Goal: Contribute content: Contribute content

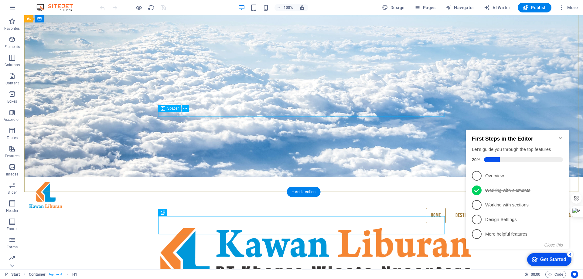
scroll to position [70, 0]
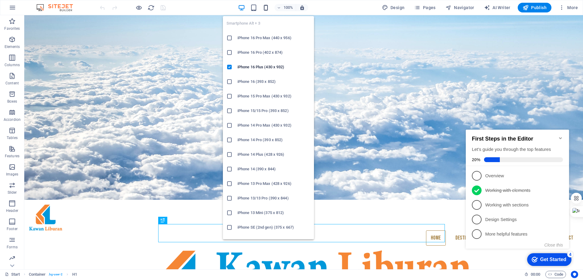
click at [267, 8] on icon "button" at bounding box center [266, 7] width 7 height 7
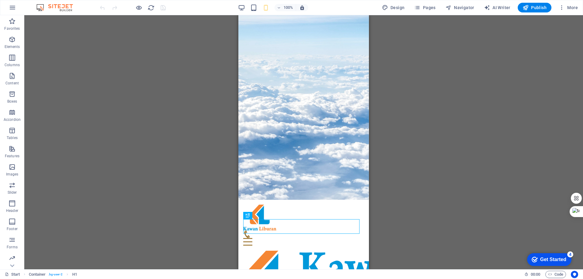
scroll to position [0, 0]
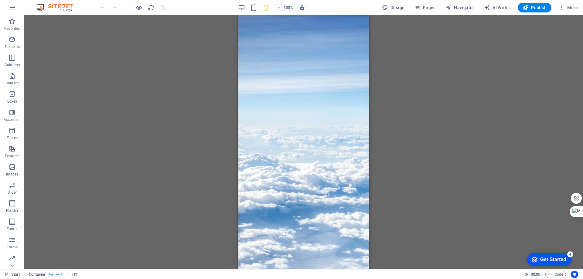
drag, startPoint x: 368, startPoint y: 53, endPoint x: 608, endPoint y: 46, distance: 239.8
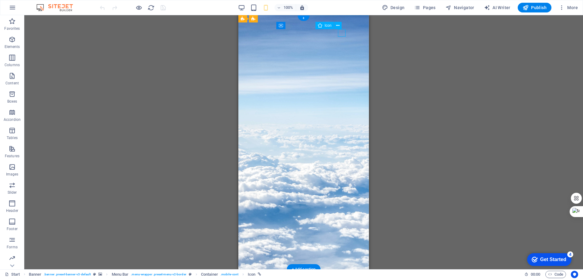
select select "xMidYMid"
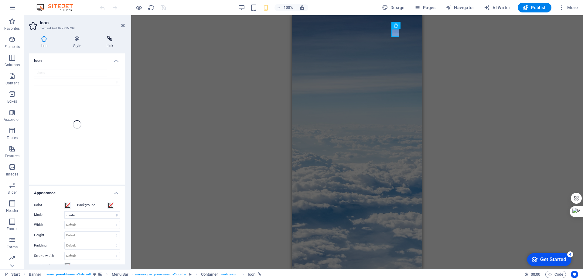
click at [110, 39] on icon at bounding box center [110, 39] width 30 height 6
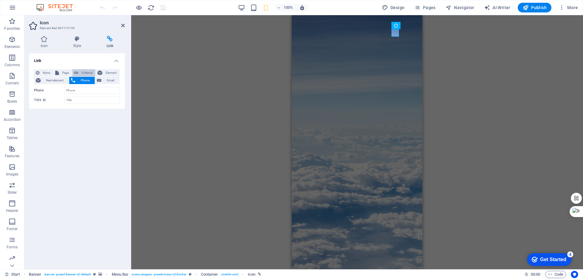
click at [85, 73] on span "External" at bounding box center [86, 72] width 13 height 7
select select "blank"
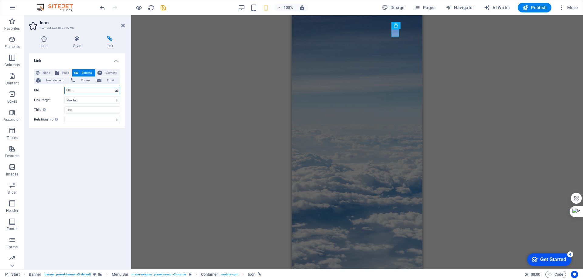
click at [87, 91] on input "URL" at bounding box center [92, 90] width 56 height 7
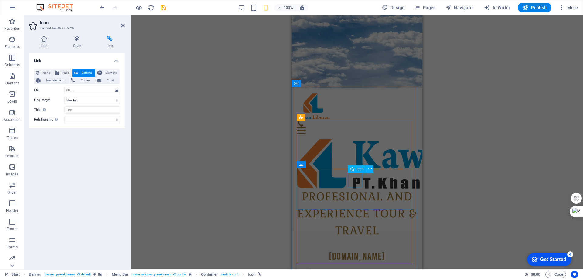
scroll to position [182, 0]
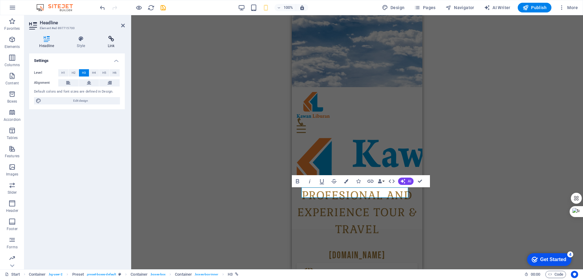
click at [114, 36] on icon at bounding box center [111, 39] width 27 height 6
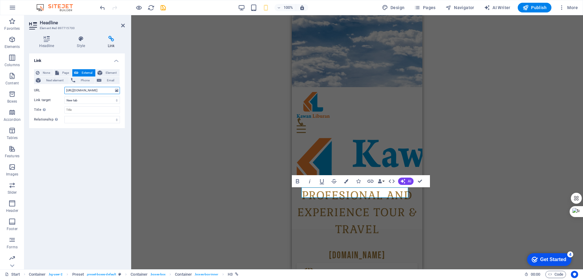
click at [97, 93] on input "https://wa.me/6282164879656" at bounding box center [92, 90] width 56 height 7
click at [238, 88] on div "H1 Container Banner Container Banner Spacer Image Banner Menu Bar HTML Containe…" at bounding box center [357, 142] width 452 height 254
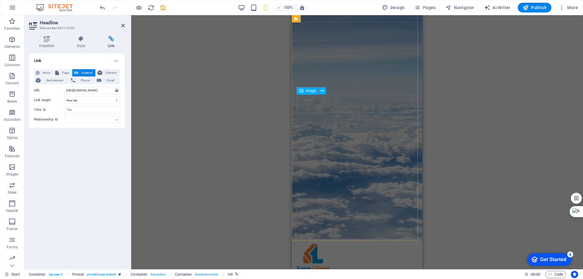
scroll to position [0, 0]
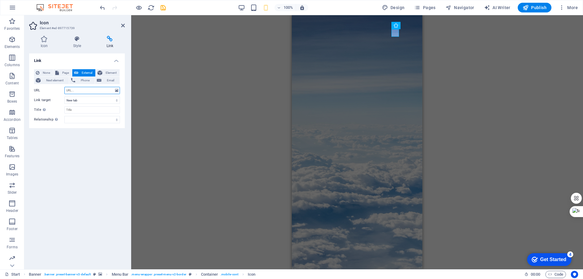
click at [88, 90] on input "URL" at bounding box center [92, 90] width 56 height 7
paste input "https://wa.me/6282164879656"
type input "https://wa.me/6282164879656"
click at [96, 180] on div "Link None Page External Element Next element Phone Email Page Start All Destina…" at bounding box center [77, 158] width 96 height 211
click at [244, 71] on div "H1 Container Container Banner Spacer Image Banner Menu Bar HTML Container Icon …" at bounding box center [357, 142] width 452 height 254
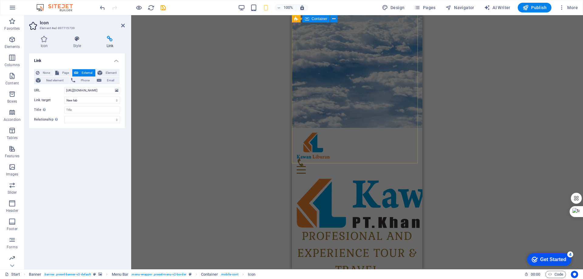
scroll to position [182, 0]
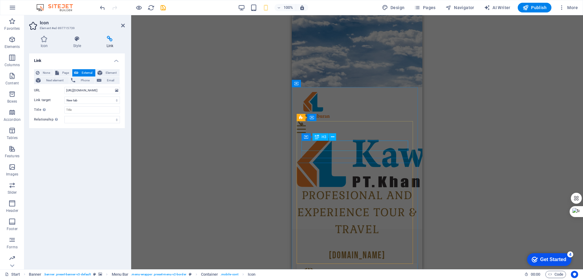
select select
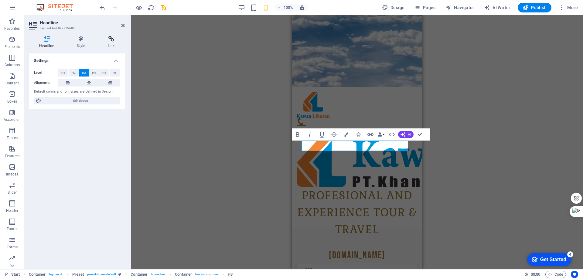
click at [111, 40] on icon at bounding box center [111, 39] width 27 height 6
click at [62, 71] on span "Page" at bounding box center [65, 72] width 9 height 7
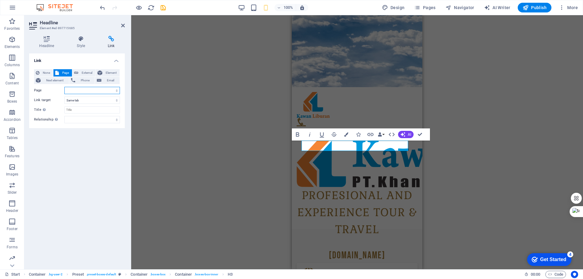
click at [101, 90] on select "Start All Destinations Legal Notice Privacy Profil" at bounding box center [92, 90] width 56 height 7
select select "1"
click at [64, 87] on select "Start All Destinations Legal Notice Privacy Profil" at bounding box center [92, 90] width 56 height 7
click at [194, 99] on div "H1 Container Banner Container Banner Spacer Image Banner Menu Bar HTML Containe…" at bounding box center [357, 142] width 452 height 254
click at [478, 114] on div "H1 Container Banner Container Banner Spacer Image Banner Menu Bar HTML Containe…" at bounding box center [357, 142] width 452 height 254
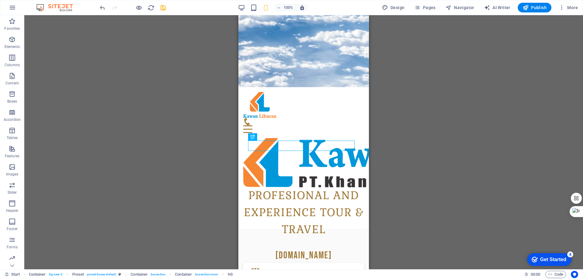
drag, startPoint x: 444, startPoint y: 134, endPoint x: 429, endPoint y: 137, distance: 15.0
click at [443, 134] on div "H1 Container Banner Container Banner Spacer Image Banner Menu Bar HTML Containe…" at bounding box center [303, 142] width 559 height 254
click at [300, 268] on figure at bounding box center [303, 275] width 111 height 15
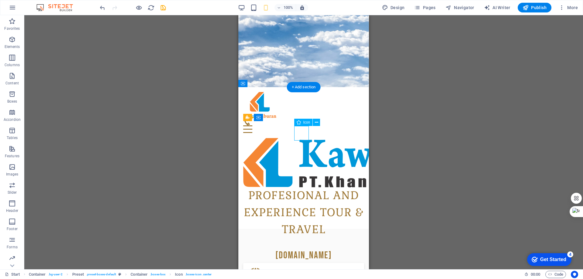
drag, startPoint x: 300, startPoint y: 132, endPoint x: 388, endPoint y: 111, distance: 90.5
click at [300, 268] on figure at bounding box center [303, 275] width 111 height 15
select select "xMidYMid"
select select
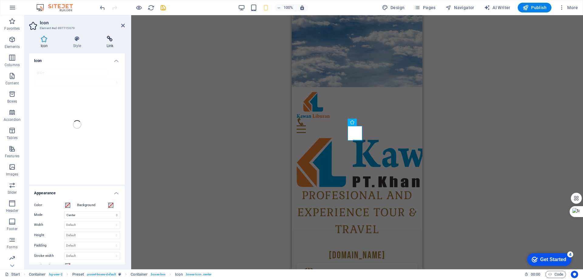
click at [110, 40] on icon at bounding box center [110, 39] width 30 height 6
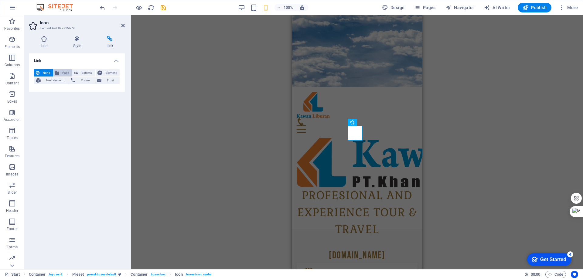
click at [66, 73] on span "Page" at bounding box center [65, 72] width 9 height 7
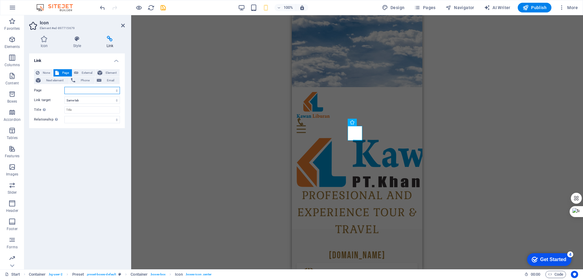
click at [90, 92] on select "Start All Destinations Legal Notice Privacy Profil" at bounding box center [92, 90] width 56 height 7
select select "1"
click at [64, 87] on select "Start All Destinations Legal Notice Privacy Profil" at bounding box center [92, 90] width 56 height 7
drag, startPoint x: 169, startPoint y: 105, endPoint x: 207, endPoint y: 113, distance: 38.2
click at [170, 106] on div "H1 Container Banner Container Banner Spacer Image Banner Menu Bar HTML Containe…" at bounding box center [357, 142] width 452 height 254
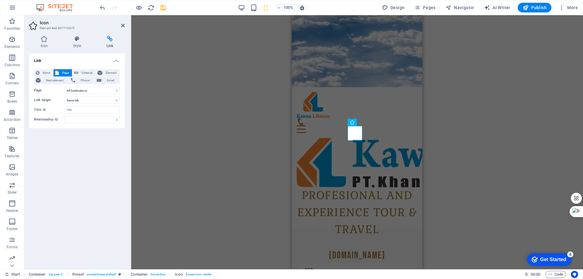
click at [458, 141] on div "H1 Container Banner Container Banner Spacer Image Banner Menu Bar HTML Containe…" at bounding box center [357, 142] width 452 height 254
select select "xMidYMid"
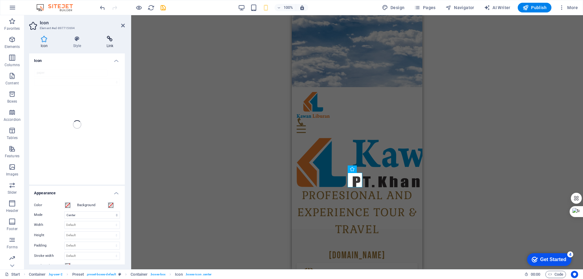
click at [111, 42] on h4 "Link" at bounding box center [110, 42] width 30 height 13
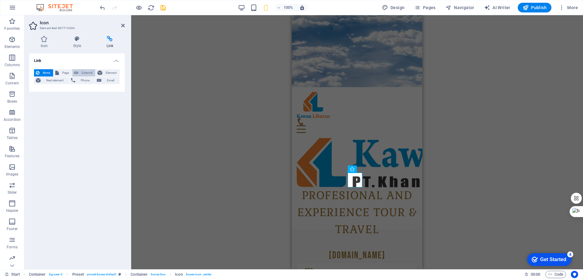
click at [83, 73] on span "External" at bounding box center [86, 72] width 13 height 7
select select "blank"
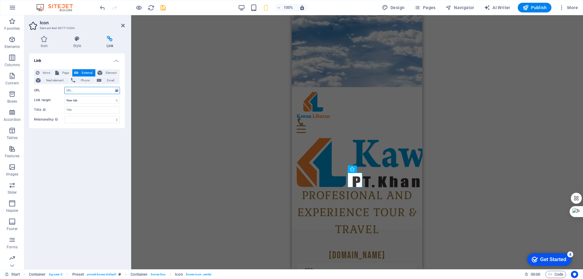
click at [84, 91] on input "URL" at bounding box center [92, 90] width 56 height 7
paste input "https://wa.me/6282164879656"
type input "https://wa.me/6282164879656"
click at [188, 108] on div "H1 Container Banner Container Banner Spacer Image Banner Menu Bar HTML Containe…" at bounding box center [357, 142] width 452 height 254
click at [189, 58] on div "H1 Container Banner Container Banner Spacer Image Banner Menu Bar HTML Containe…" at bounding box center [357, 142] width 452 height 254
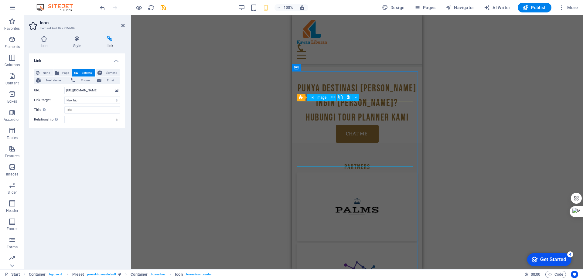
scroll to position [1063, 0]
click at [480, 127] on div "H1 Container Banner Container Banner Spacer Image Banner Menu Bar HTML Containe…" at bounding box center [357, 142] width 452 height 254
click at [123, 25] on icon at bounding box center [123, 25] width 4 height 5
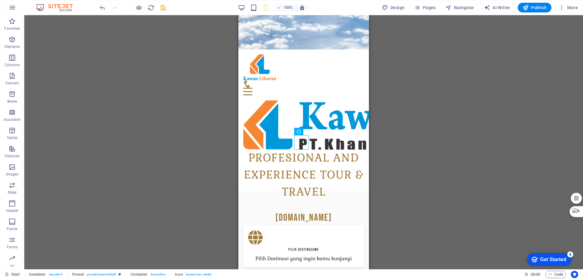
click at [148, 91] on div "H1 Container Banner Container Banner Spacer Image Banner Menu Bar HTML Containe…" at bounding box center [303, 142] width 559 height 254
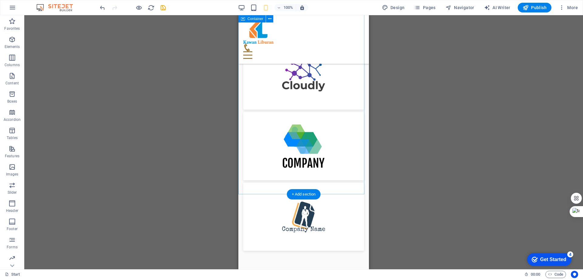
scroll to position [1283, 0]
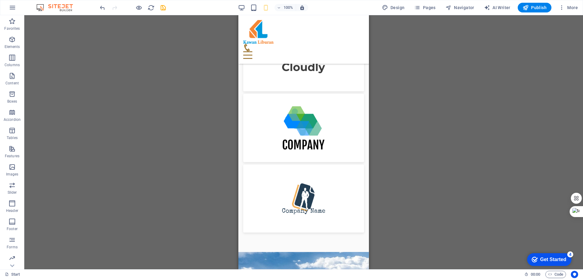
click at [411, 165] on div "H1 Container Banner Container Banner Spacer Image Banner Menu Bar HTML Containe…" at bounding box center [303, 142] width 559 height 254
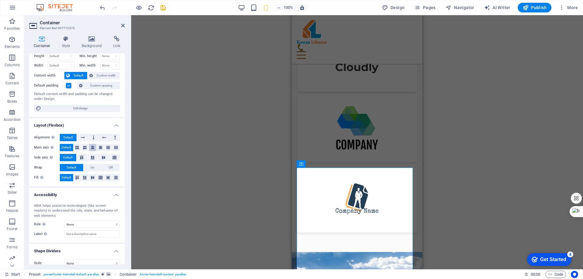
scroll to position [24, 0]
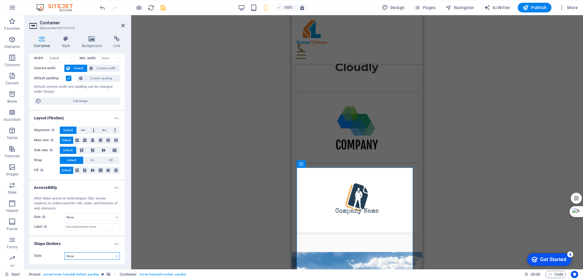
click at [114, 256] on select "None Triangle Square Diagonal Polygon 1 Polygon 2 Zigzag Multiple Zigzags Waves…" at bounding box center [92, 255] width 56 height 7
click at [112, 217] on select "None Alert Article Banner Comment Complementary Dialog Footer Header Marquee Pr…" at bounding box center [92, 217] width 56 height 7
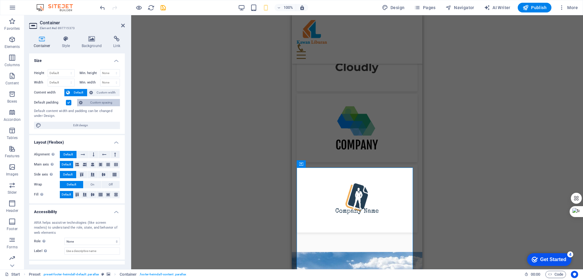
click at [96, 102] on span "Custom spacing" at bounding box center [101, 102] width 34 height 7
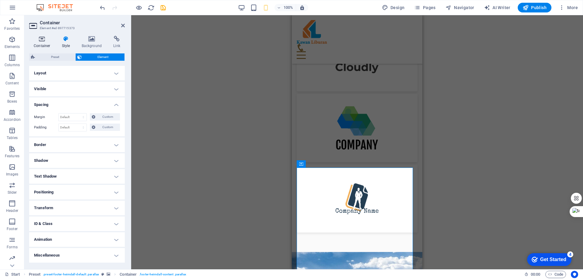
click at [43, 38] on icon at bounding box center [42, 39] width 26 height 6
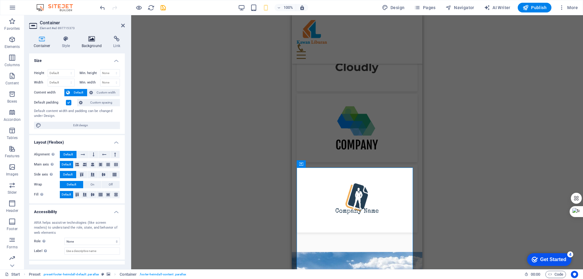
click at [92, 39] on icon at bounding box center [91, 39] width 29 height 6
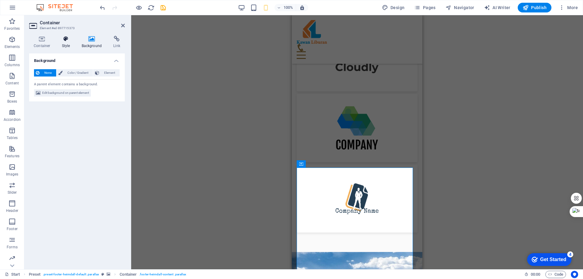
click at [69, 41] on icon at bounding box center [65, 39] width 17 height 6
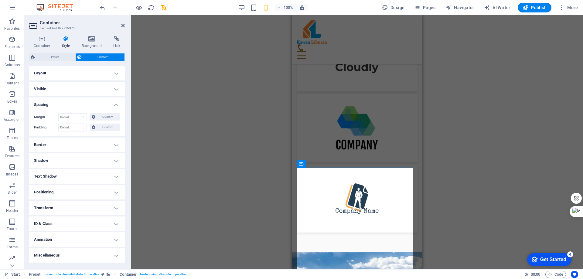
click at [117, 145] on h4 "Border" at bounding box center [77, 145] width 96 height 15
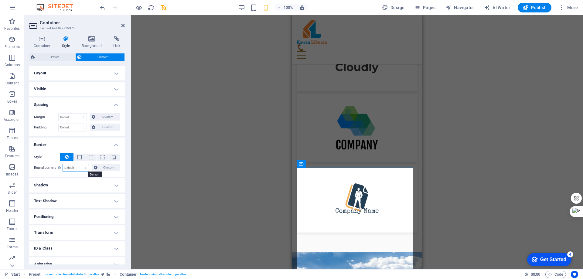
click at [74, 167] on select "Default px rem % vh vw Custom" at bounding box center [76, 167] width 26 height 7
click at [63, 164] on select "Default px rem % vh vw Custom" at bounding box center [76, 167] width 26 height 7
select select "DISABLED_OPTION_VALUE"
click at [109, 167] on span "Custom" at bounding box center [108, 167] width 19 height 7
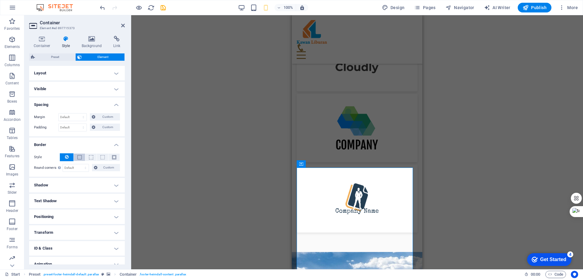
click at [76, 156] on button at bounding box center [79, 157] width 11 height 7
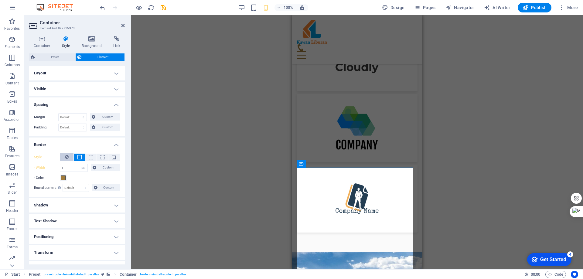
click at [68, 156] on button at bounding box center [67, 157] width 14 height 8
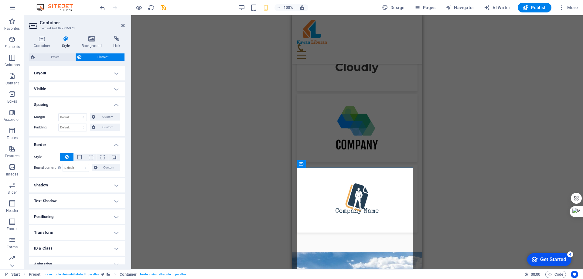
click at [142, 71] on div "Drag here to replace the existing content. Press “Ctrl” if you want to create a…" at bounding box center [357, 142] width 452 height 254
click at [121, 25] on icon at bounding box center [123, 25] width 4 height 5
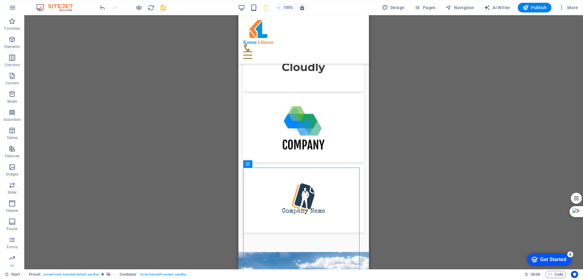
click at [177, 89] on div "Drag here to replace the existing content. Press “Ctrl” if you want to create a…" at bounding box center [303, 142] width 559 height 254
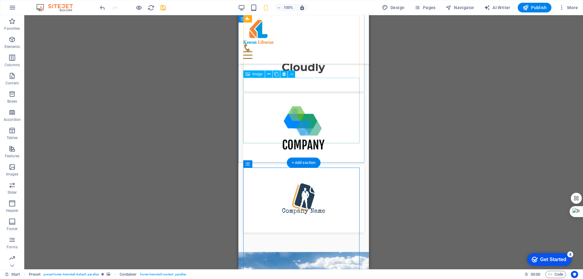
click at [335, 165] on figure at bounding box center [303, 199] width 121 height 68
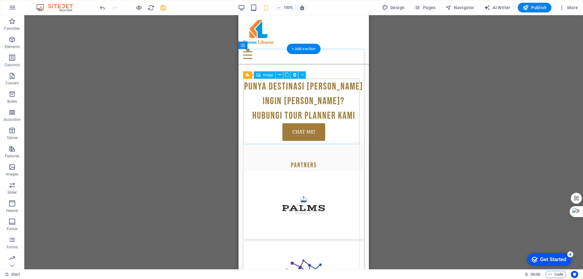
scroll to position [1071, 0]
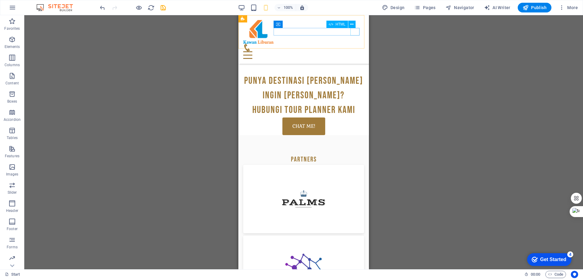
click at [355, 51] on div at bounding box center [303, 55] width 121 height 8
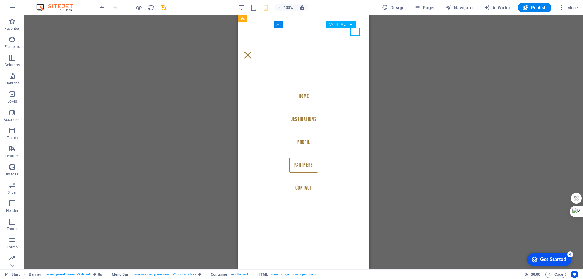
click at [252, 51] on div at bounding box center [247, 55] width 9 height 8
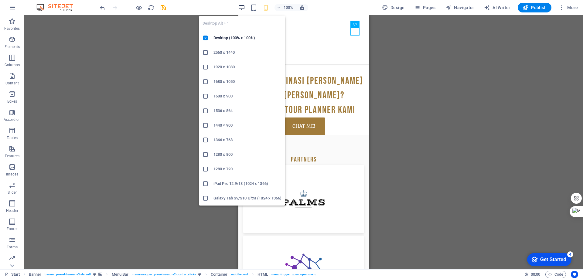
click at [244, 6] on icon "button" at bounding box center [241, 7] width 7 height 7
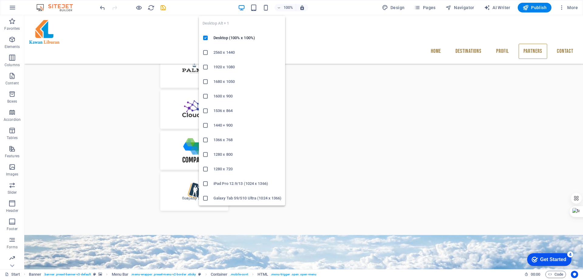
scroll to position [561, 0]
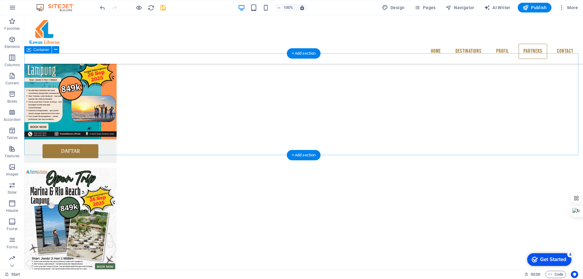
drag, startPoint x: 524, startPoint y: 94, endPoint x: 489, endPoint y: 101, distance: 35.0
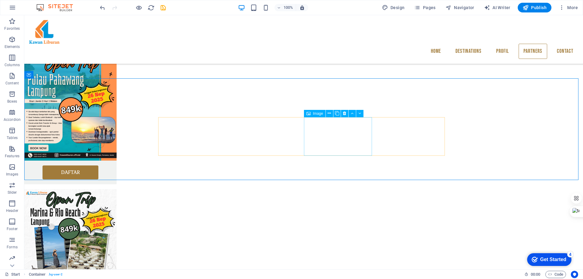
scroll to position [531, 0]
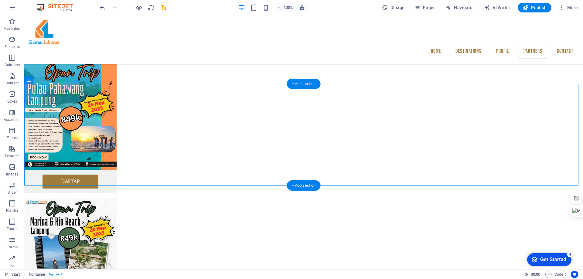
click at [309, 84] on div "+ Add section" at bounding box center [304, 84] width 34 height 10
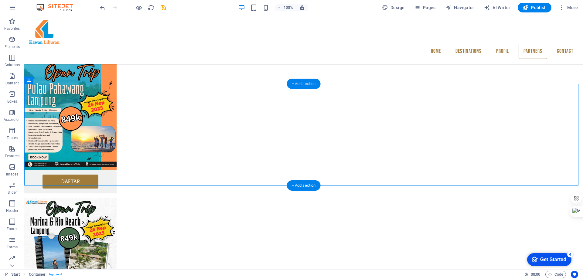
click at [308, 85] on div "+ Add section" at bounding box center [304, 84] width 34 height 10
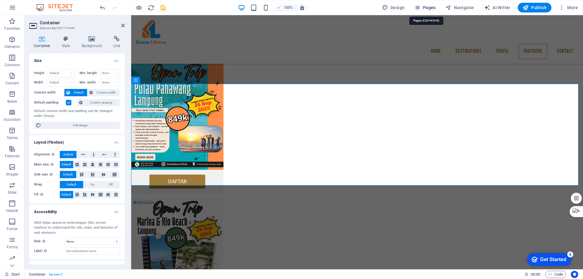
click at [426, 7] on span "Pages" at bounding box center [424, 8] width 21 height 6
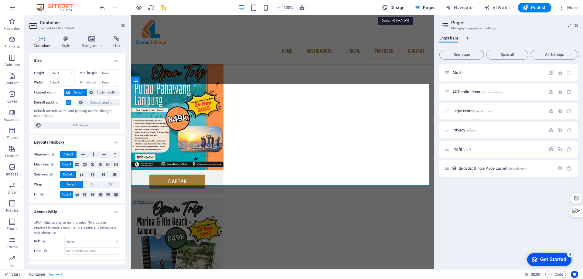
drag, startPoint x: 398, startPoint y: 5, endPoint x: 269, endPoint y: 113, distance: 168.5
click at [398, 5] on span "Design" at bounding box center [393, 8] width 23 height 6
select select "px"
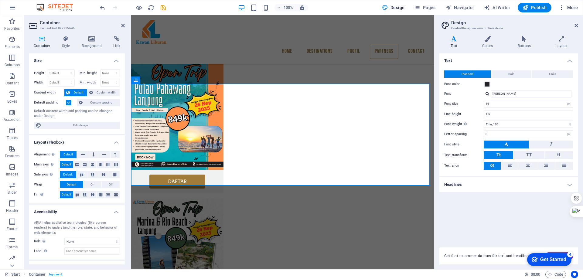
click at [573, 7] on span "More" at bounding box center [568, 8] width 19 height 6
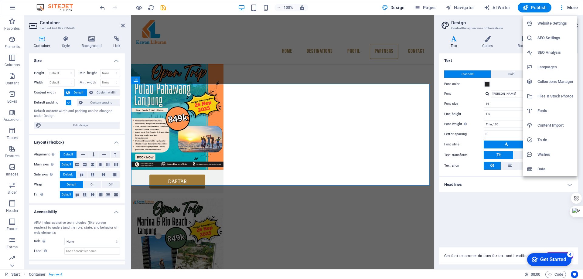
click at [543, 171] on h6 "Data" at bounding box center [556, 169] width 36 height 7
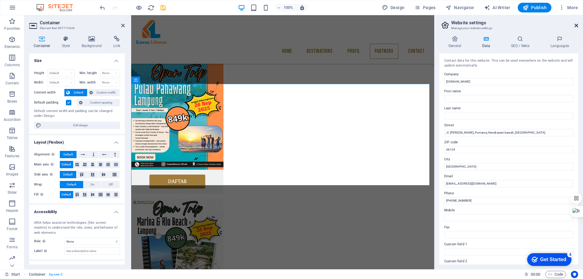
click at [576, 26] on icon at bounding box center [577, 25] width 4 height 5
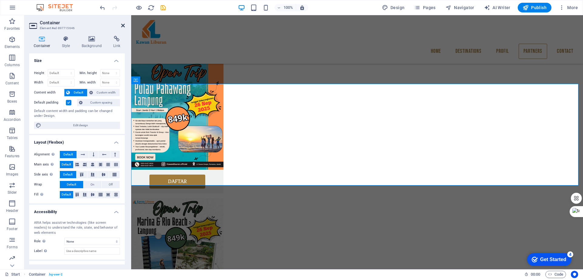
click at [123, 24] on icon at bounding box center [123, 25] width 4 height 5
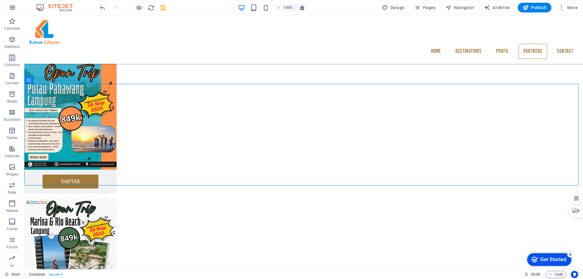
click at [12, 6] on icon "button" at bounding box center [12, 7] width 7 height 7
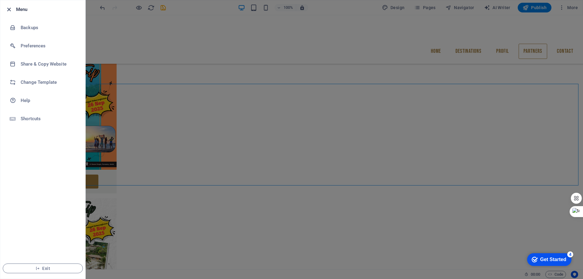
click at [9, 9] on icon "button" at bounding box center [8, 9] width 7 height 7
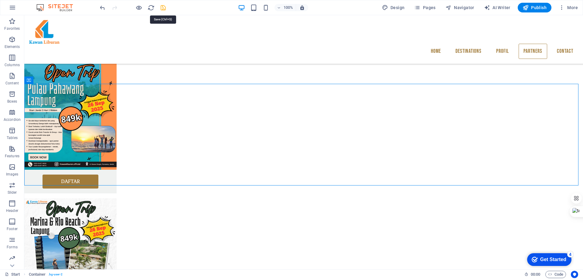
click at [163, 7] on icon "save" at bounding box center [163, 7] width 7 height 7
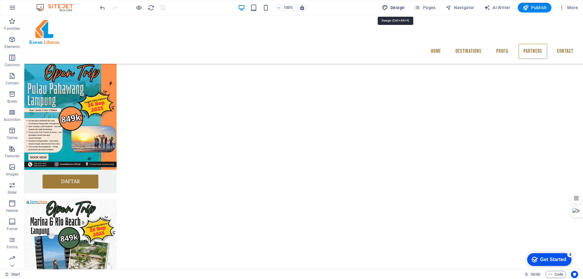
click at [399, 7] on span "Design" at bounding box center [393, 8] width 23 height 6
select select "px"
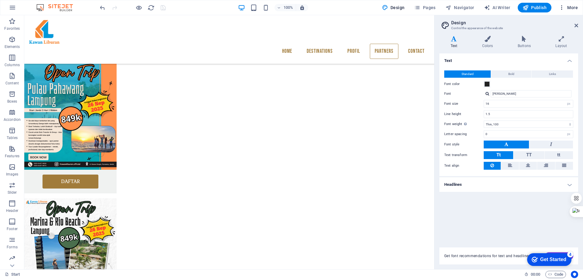
click at [573, 6] on span "More" at bounding box center [568, 8] width 19 height 6
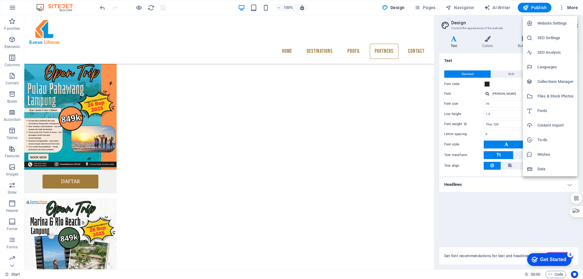
click at [564, 24] on h6 "Website Settings" at bounding box center [556, 23] width 36 height 7
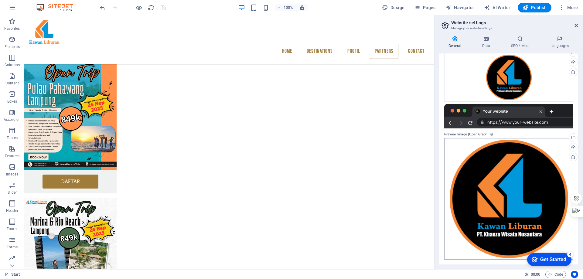
scroll to position [0, 0]
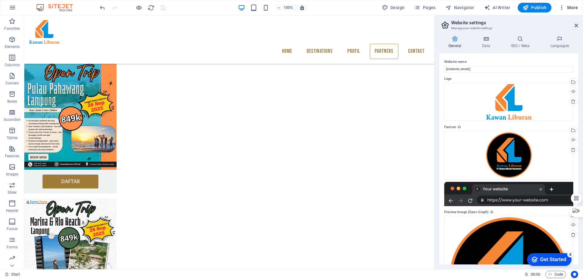
click at [572, 8] on span "More" at bounding box center [568, 8] width 19 height 6
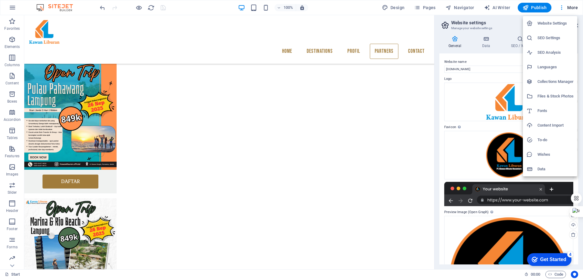
click at [552, 95] on h6 "Files & Stock Photos" at bounding box center [556, 96] width 36 height 7
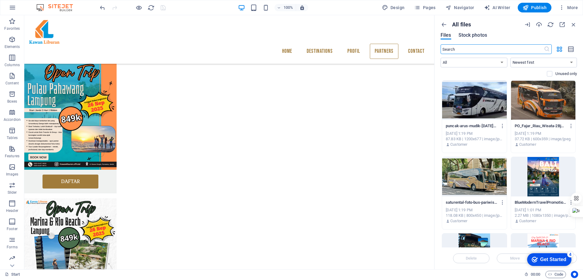
click at [472, 34] on span "Stock photos" at bounding box center [473, 35] width 29 height 7
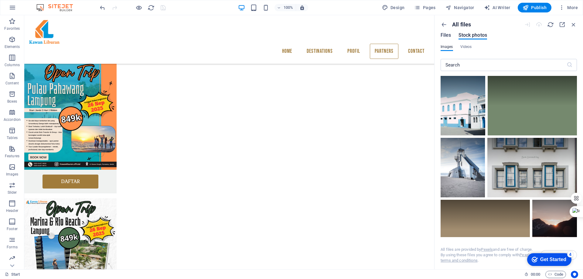
click at [447, 34] on span "Files" at bounding box center [446, 35] width 11 height 7
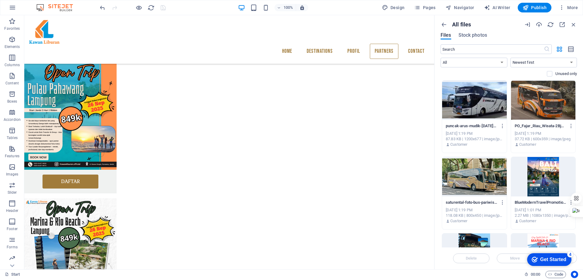
click at [56, 7] on img at bounding box center [58, 7] width 46 height 7
click at [64, 9] on img at bounding box center [58, 7] width 46 height 7
click at [102, 6] on icon "undo" at bounding box center [102, 7] width 7 height 7
click at [115, 6] on icon "redo" at bounding box center [114, 7] width 7 height 7
click at [204, 8] on div "100% Design Pages Navigator AI Writer Publish More" at bounding box center [340, 8] width 482 height 10
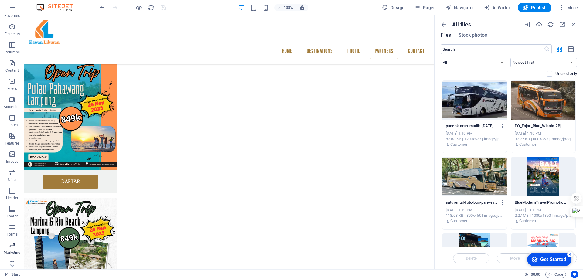
scroll to position [19, 0]
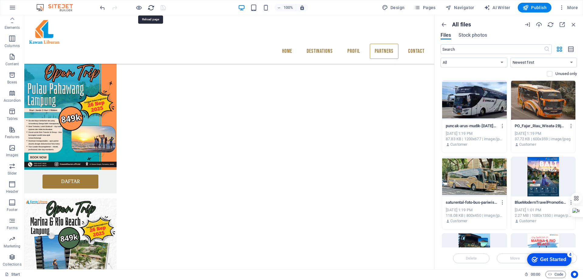
click at [153, 8] on icon "reload" at bounding box center [151, 7] width 7 height 7
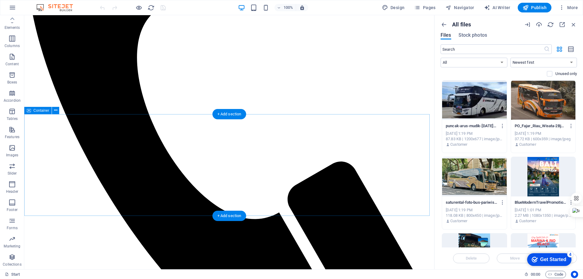
scroll to position [500, 0]
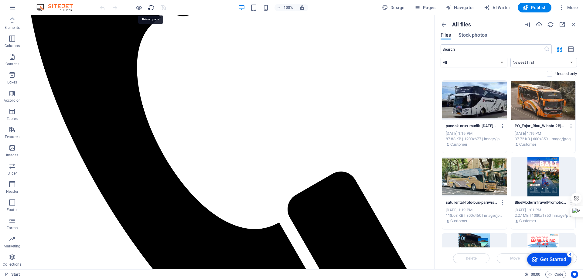
click at [150, 8] on icon "reload" at bounding box center [151, 7] width 7 height 7
click at [152, 9] on icon "reload" at bounding box center [151, 7] width 7 height 7
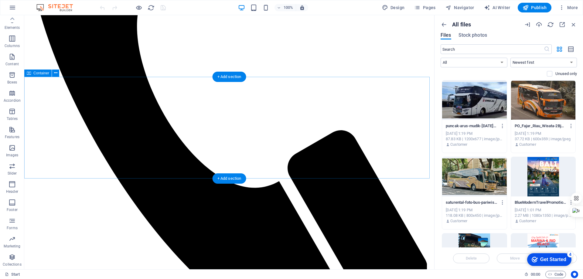
scroll to position [531, 0]
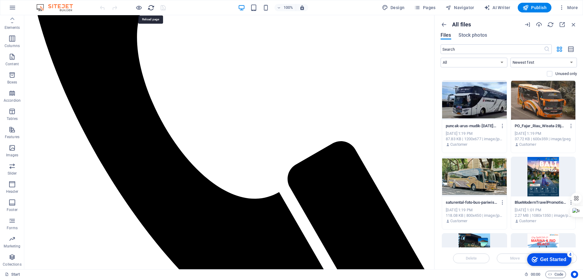
click at [153, 8] on icon "reload" at bounding box center [151, 7] width 7 height 7
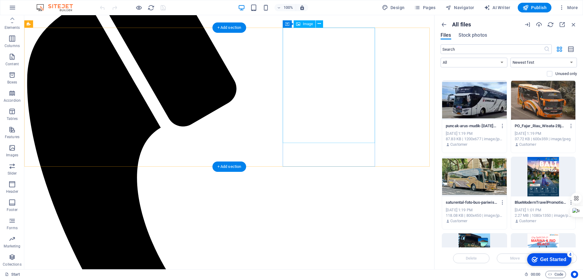
scroll to position [379, 0]
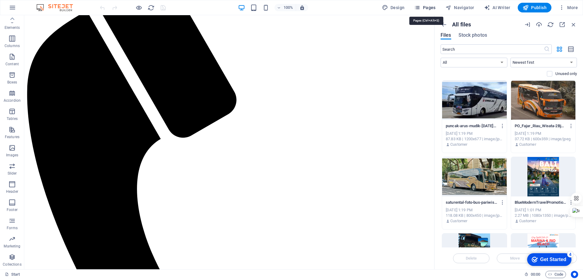
click at [424, 7] on span "Pages" at bounding box center [424, 8] width 21 height 6
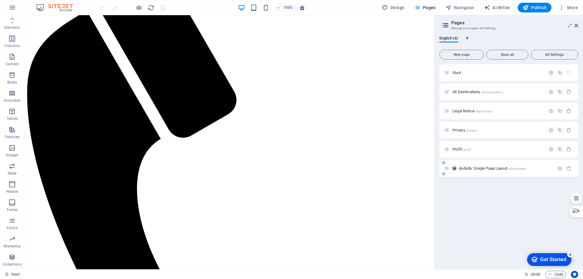
click at [489, 169] on span "dsdsds: Single Page Layout /dsdsds-item" at bounding box center [492, 168] width 67 height 5
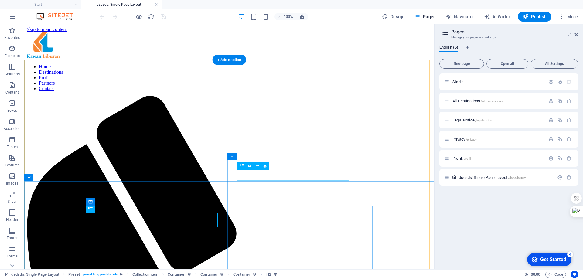
scroll to position [0, 0]
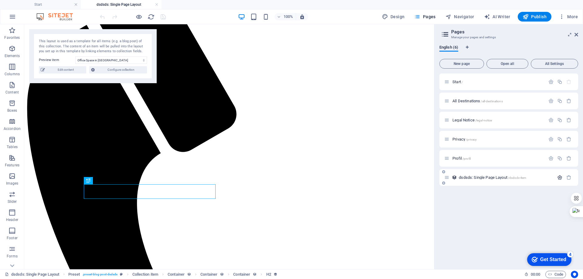
select select "68b8288ede5059af250479a1"
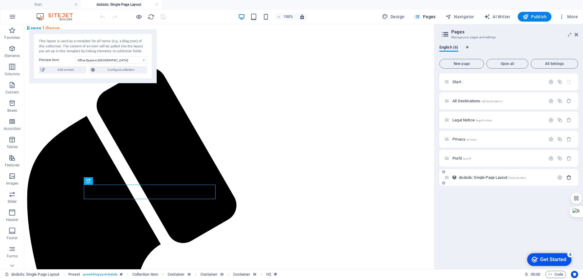
click at [570, 176] on icon "button" at bounding box center [569, 177] width 5 height 5
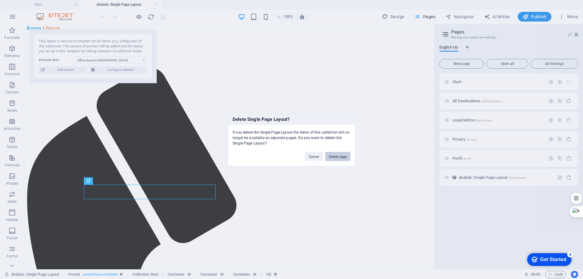
click at [340, 157] on button "Delete page" at bounding box center [337, 156] width 25 height 9
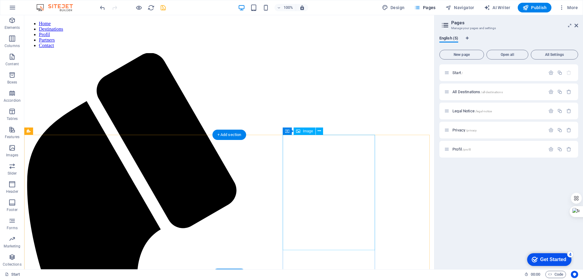
scroll to position [304, 0]
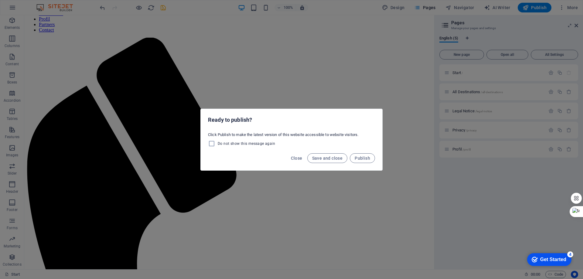
drag, startPoint x: 328, startPoint y: 157, endPoint x: 333, endPoint y: 150, distance: 8.7
click at [328, 157] on span "Save and close" at bounding box center [327, 158] width 31 height 5
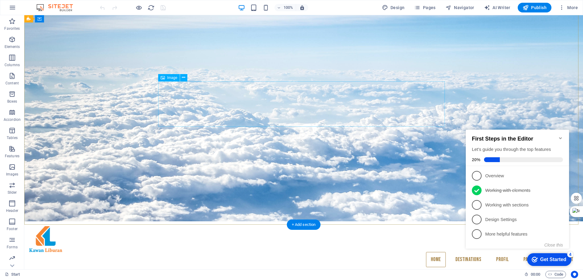
scroll to position [45, 0]
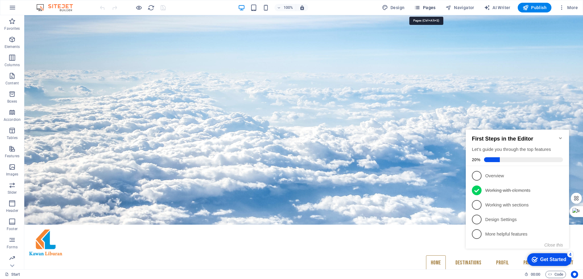
click at [424, 6] on span "Pages" at bounding box center [424, 8] width 21 height 6
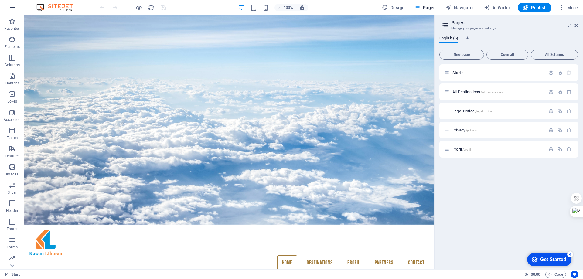
click at [13, 9] on icon "button" at bounding box center [12, 7] width 7 height 7
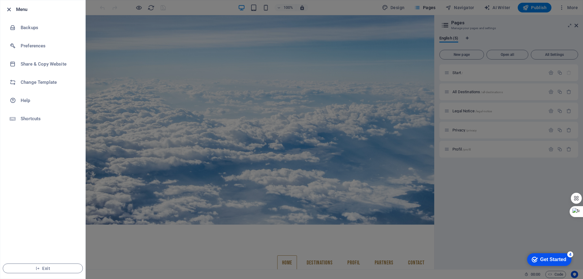
click at [10, 9] on icon "button" at bounding box center [8, 9] width 7 height 7
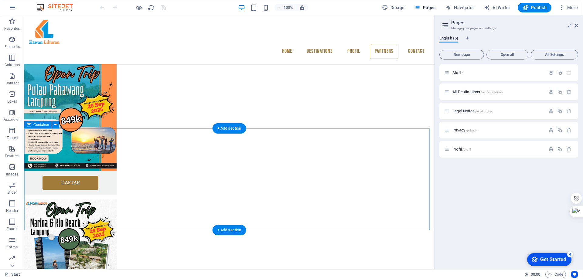
scroll to position [561, 0]
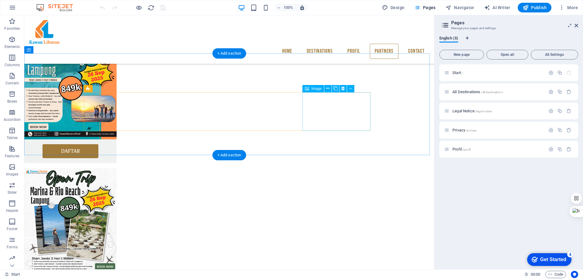
drag, startPoint x: 282, startPoint y: 114, endPoint x: 247, endPoint y: 116, distance: 35.0
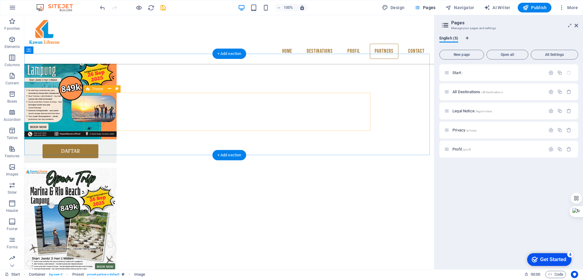
scroll to position [561, 0]
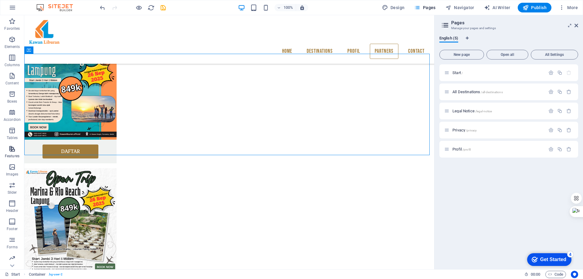
scroll to position [19, 0]
click at [10, 130] on icon "button" at bounding box center [12, 129] width 7 height 7
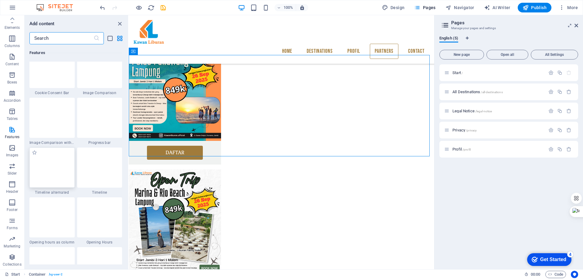
scroll to position [2490, 0]
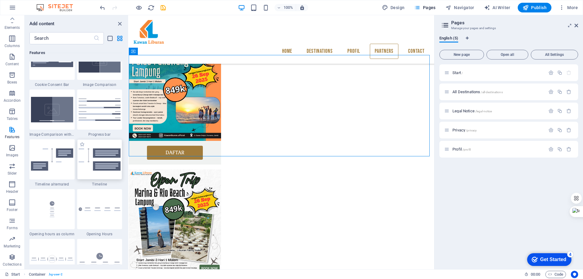
click at [98, 167] on img at bounding box center [100, 159] width 42 height 23
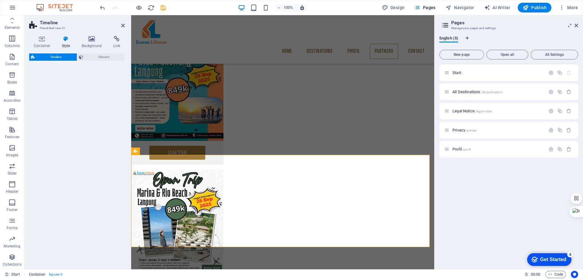
select select "rem"
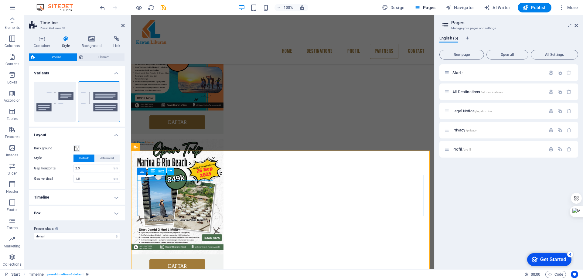
scroll to position [622, 0]
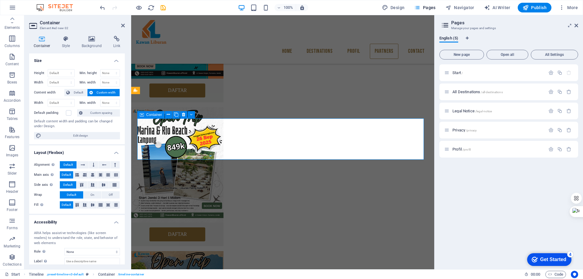
click at [92, 38] on icon at bounding box center [91, 39] width 29 height 6
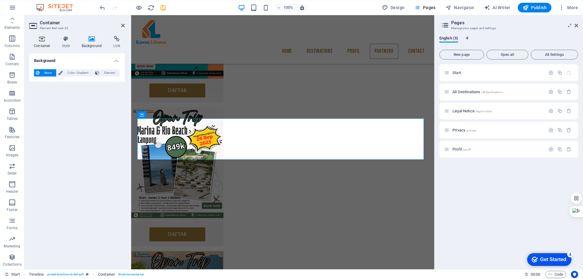
click at [38, 44] on h4 "Container" at bounding box center [43, 42] width 28 height 13
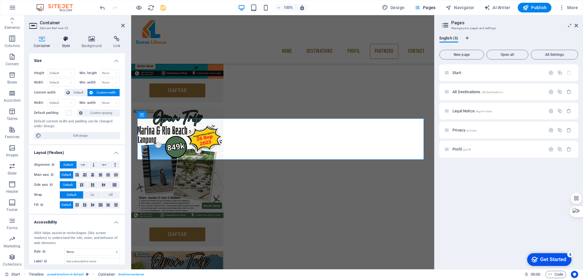
click at [67, 40] on icon at bounding box center [65, 39] width 17 height 6
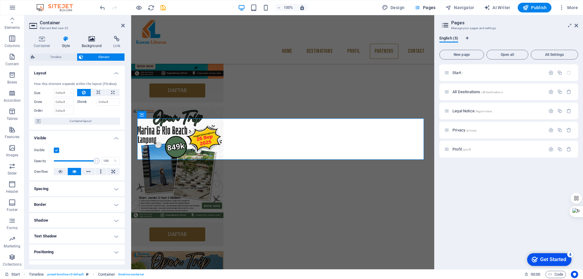
click at [95, 42] on h4 "Background" at bounding box center [93, 42] width 32 height 13
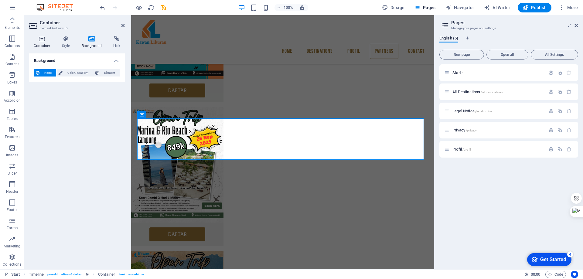
click at [42, 42] on h4 "Container" at bounding box center [43, 42] width 28 height 13
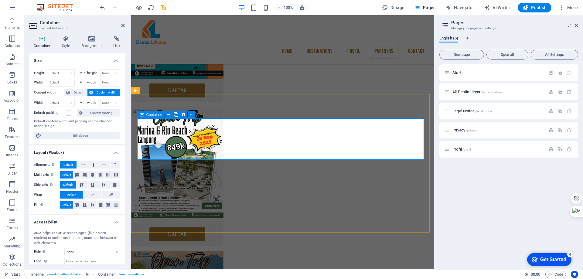
scroll to position [559, 0]
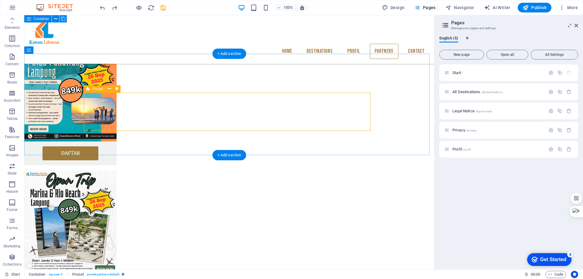
scroll to position [561, 0]
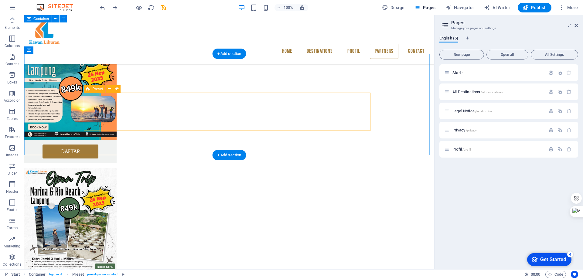
click at [9, 94] on icon "button" at bounding box center [12, 93] width 7 height 7
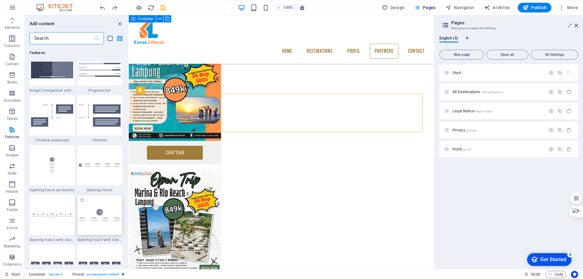
scroll to position [2548, 0]
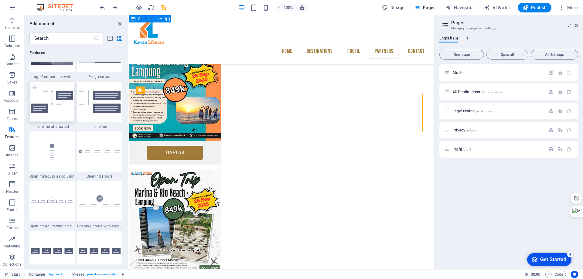
click at [50, 103] on img at bounding box center [52, 102] width 42 height 23
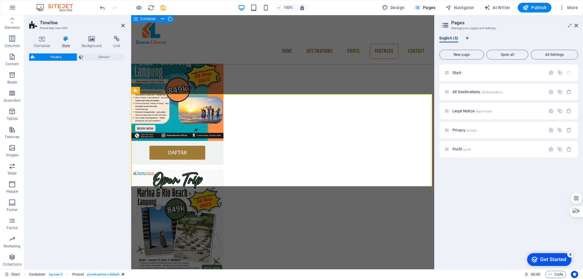
select select "rem"
select select "preset-timeline-v3-alternated"
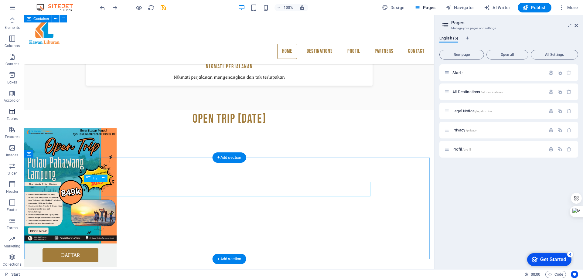
scroll to position [439, 0]
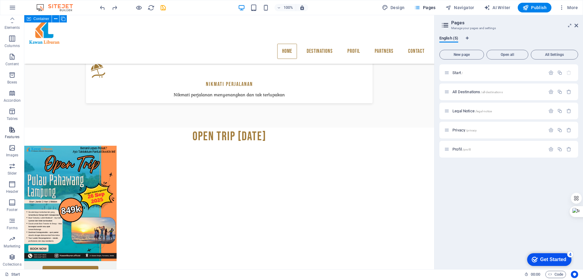
click at [10, 130] on icon "button" at bounding box center [12, 129] width 7 height 7
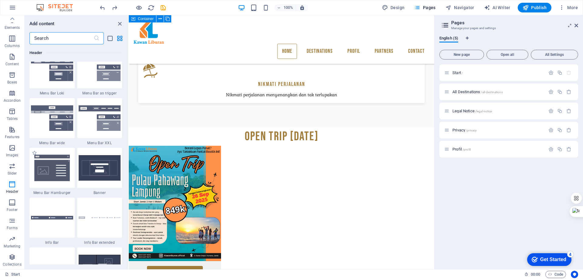
scroll to position [3797, 0]
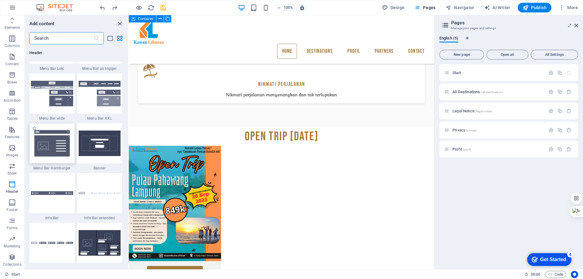
click at [53, 153] on img at bounding box center [52, 143] width 42 height 28
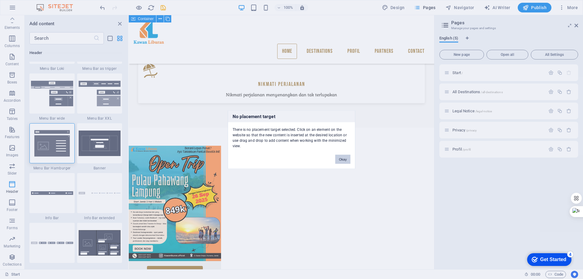
click at [249, 222] on div "No placement target There is no placement target selected. Click on an element …" at bounding box center [291, 139] width 583 height 279
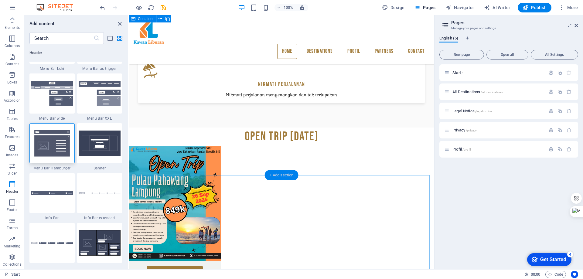
click at [287, 177] on div "+ Add section" at bounding box center [282, 175] width 34 height 10
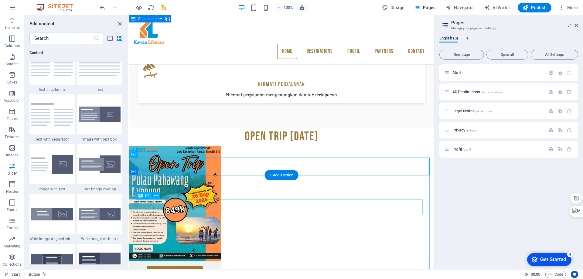
scroll to position [1063, 0]
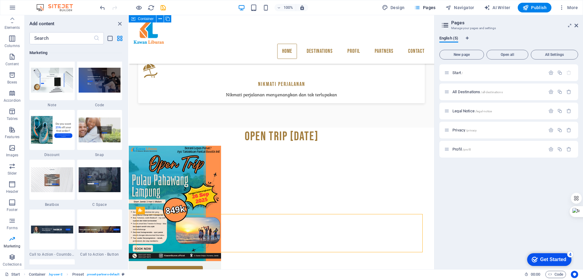
scroll to position [5287, 0]
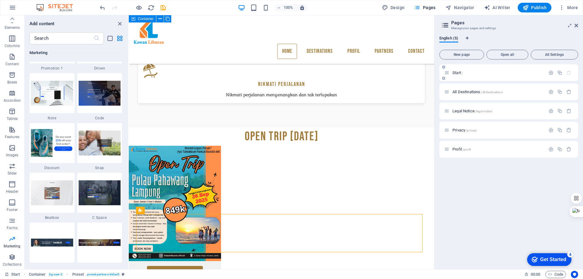
click at [462, 72] on span "Start /" at bounding box center [458, 72] width 10 height 5
click at [520, 74] on p "Start /" at bounding box center [498, 73] width 91 height 4
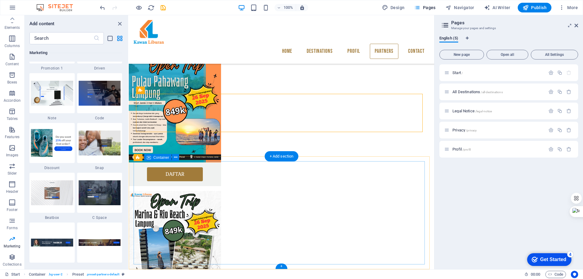
scroll to position [560, 0]
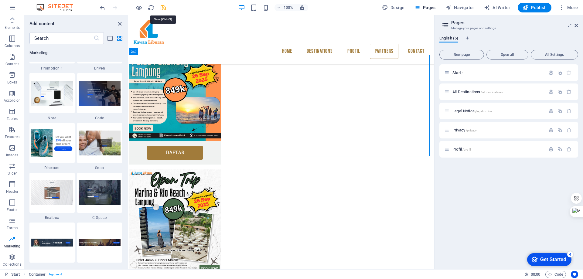
click at [165, 7] on icon "save" at bounding box center [163, 7] width 7 height 7
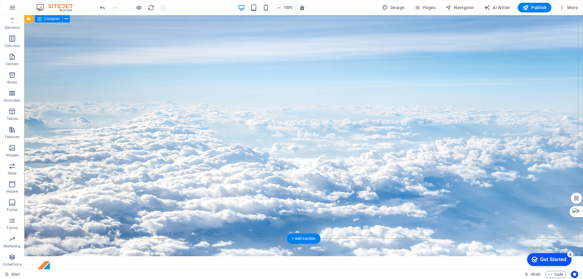
scroll to position [0, 0]
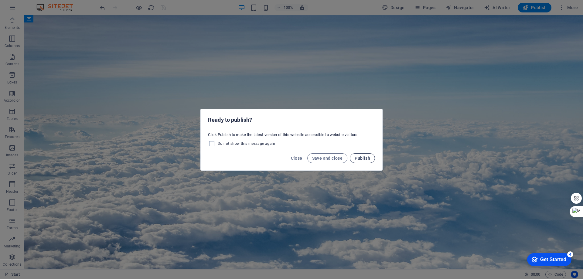
click at [366, 159] on span "Publish" at bounding box center [362, 158] width 15 height 5
